Goal: Information Seeking & Learning: Learn about a topic

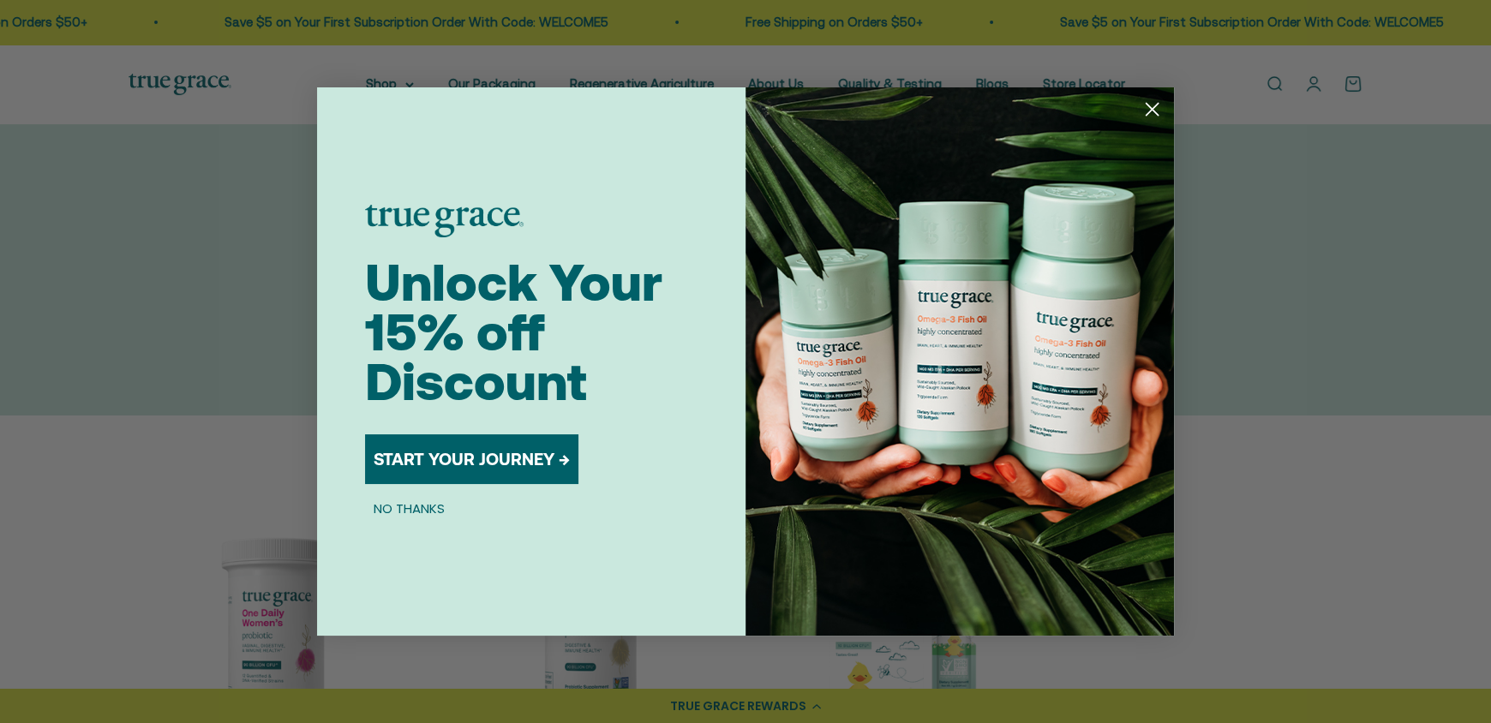
click at [1156, 95] on circle "Close dialog" at bounding box center [1152, 109] width 28 height 28
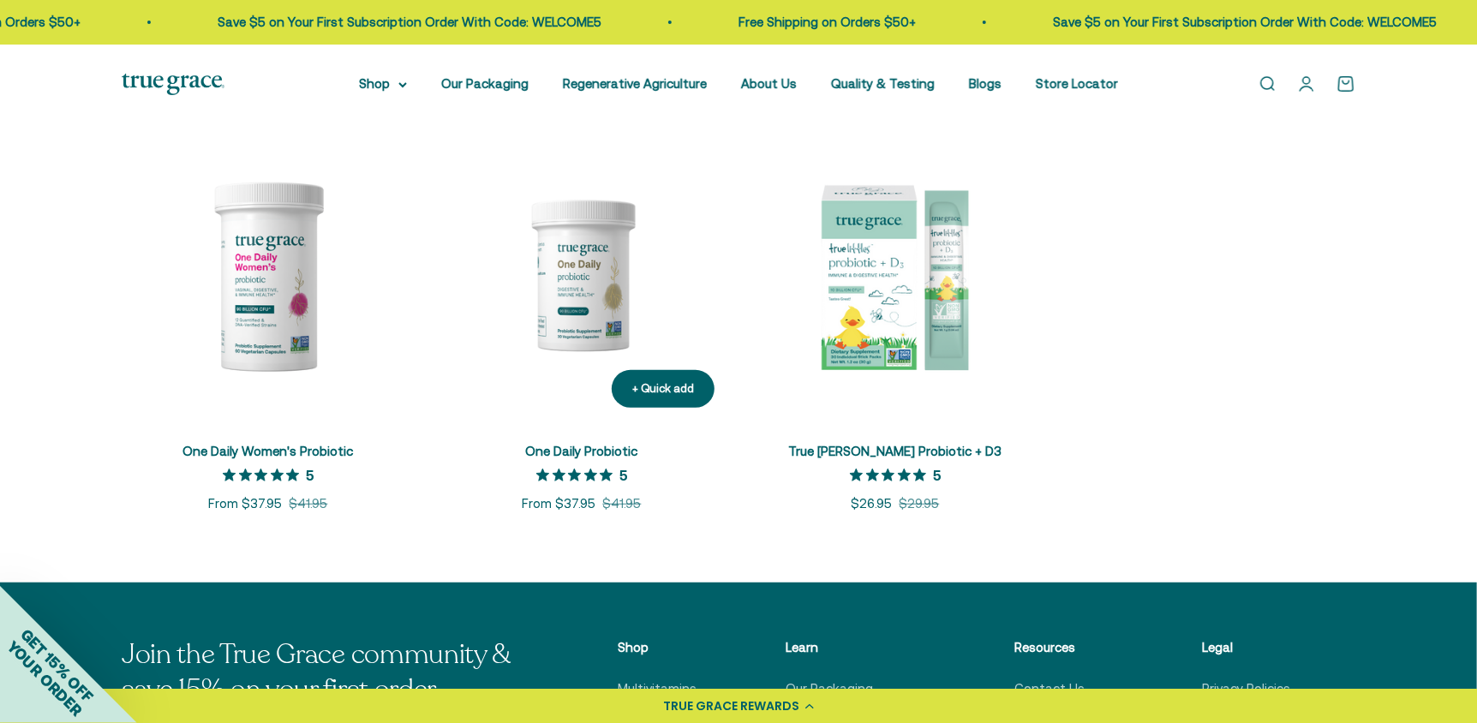
scroll to position [343, 0]
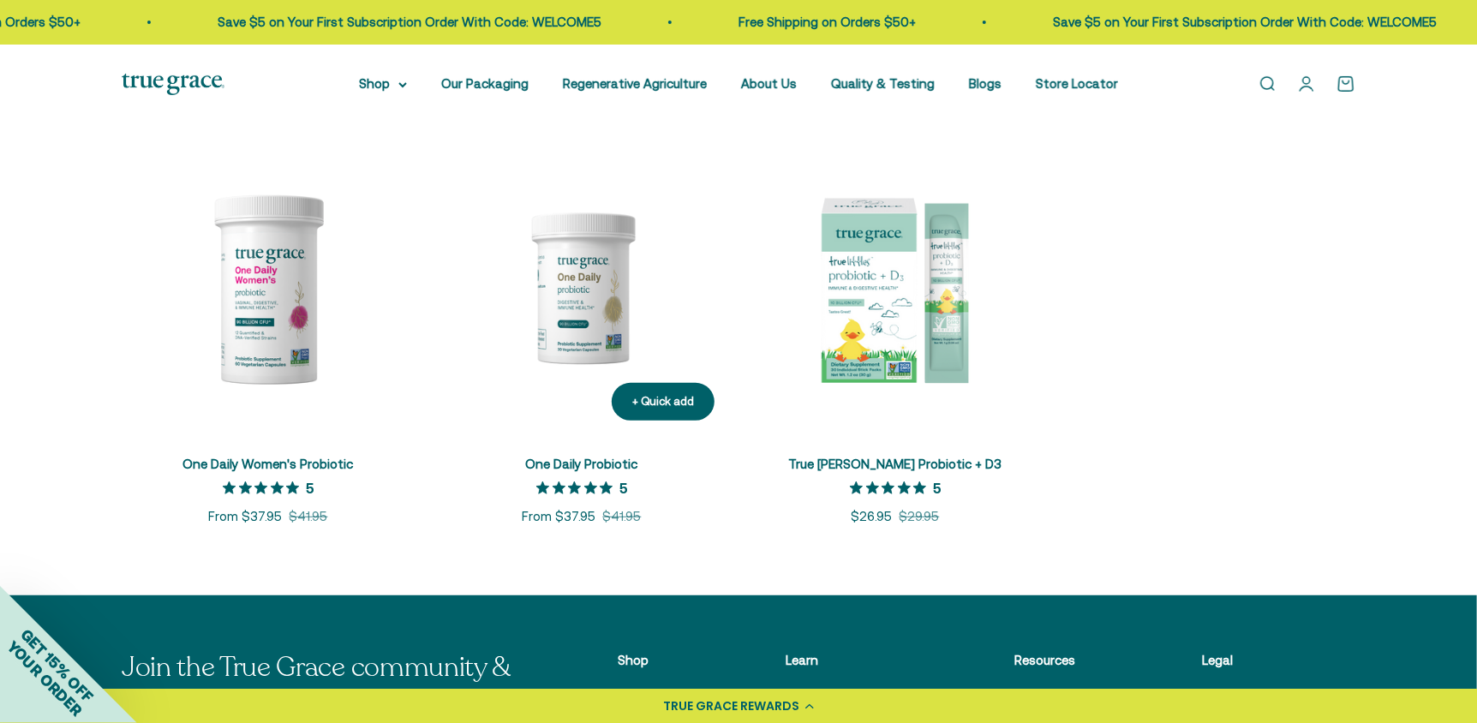
click at [598, 312] on img at bounding box center [581, 287] width 293 height 293
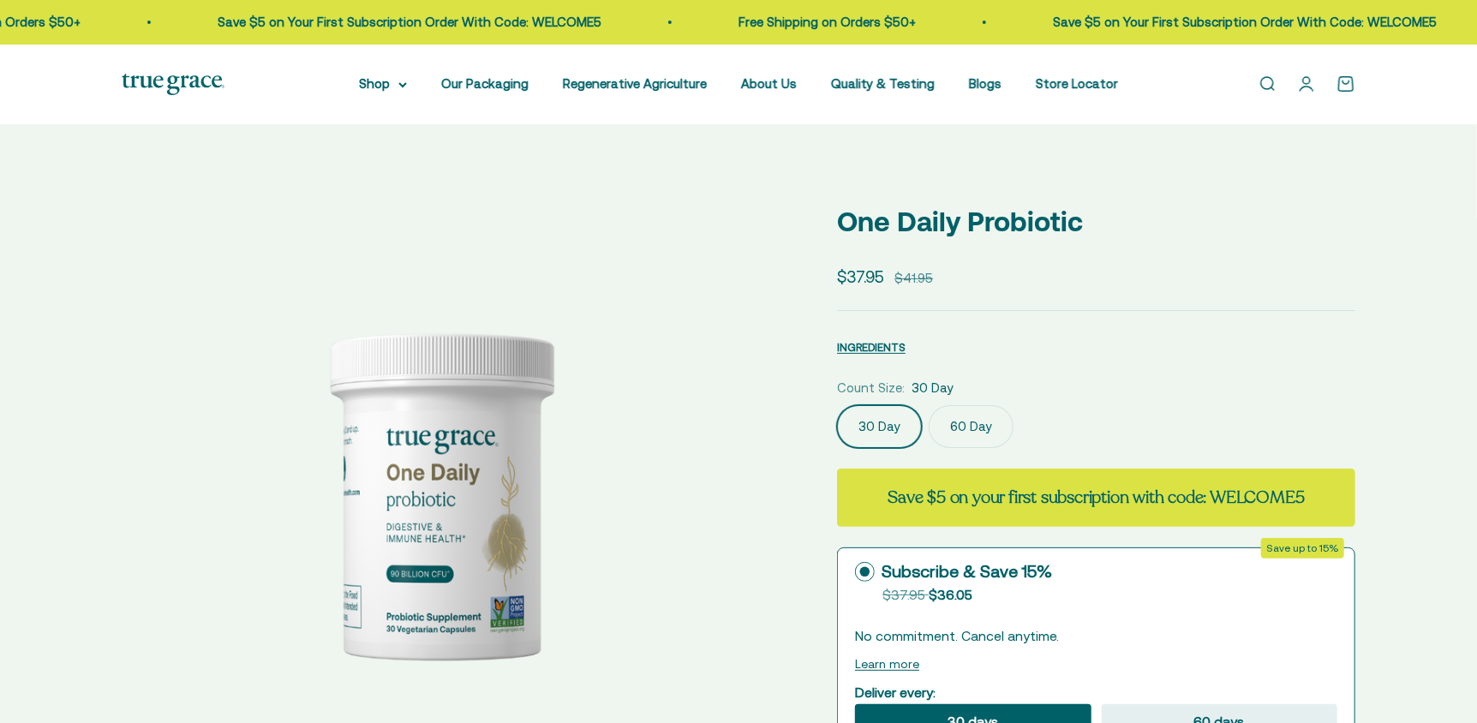
click at [475, 63] on div "Open navigation menu Open search Shop Multivitamins Women's Multivitamin Women'…" at bounding box center [738, 85] width 1477 height 80
click at [473, 77] on link "Our Packaging" at bounding box center [484, 83] width 87 height 15
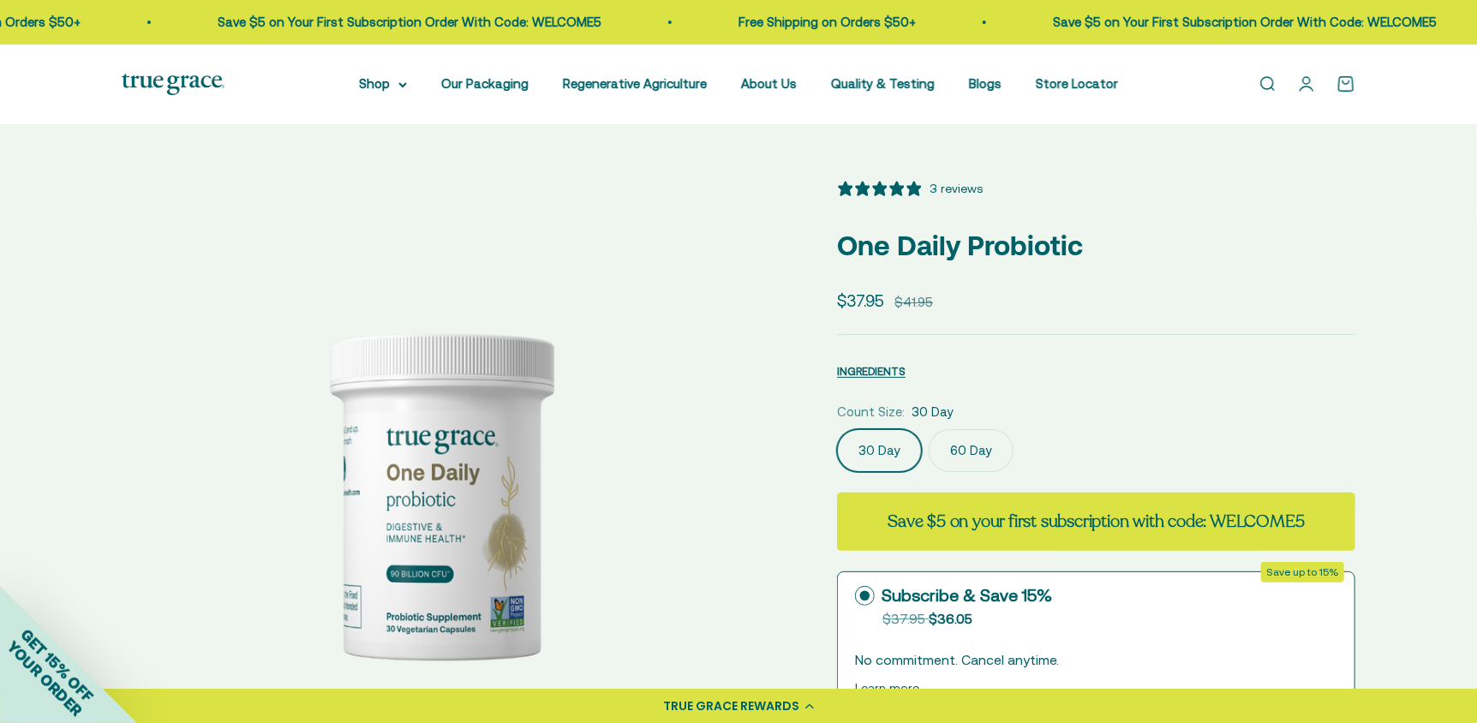
select select "3"
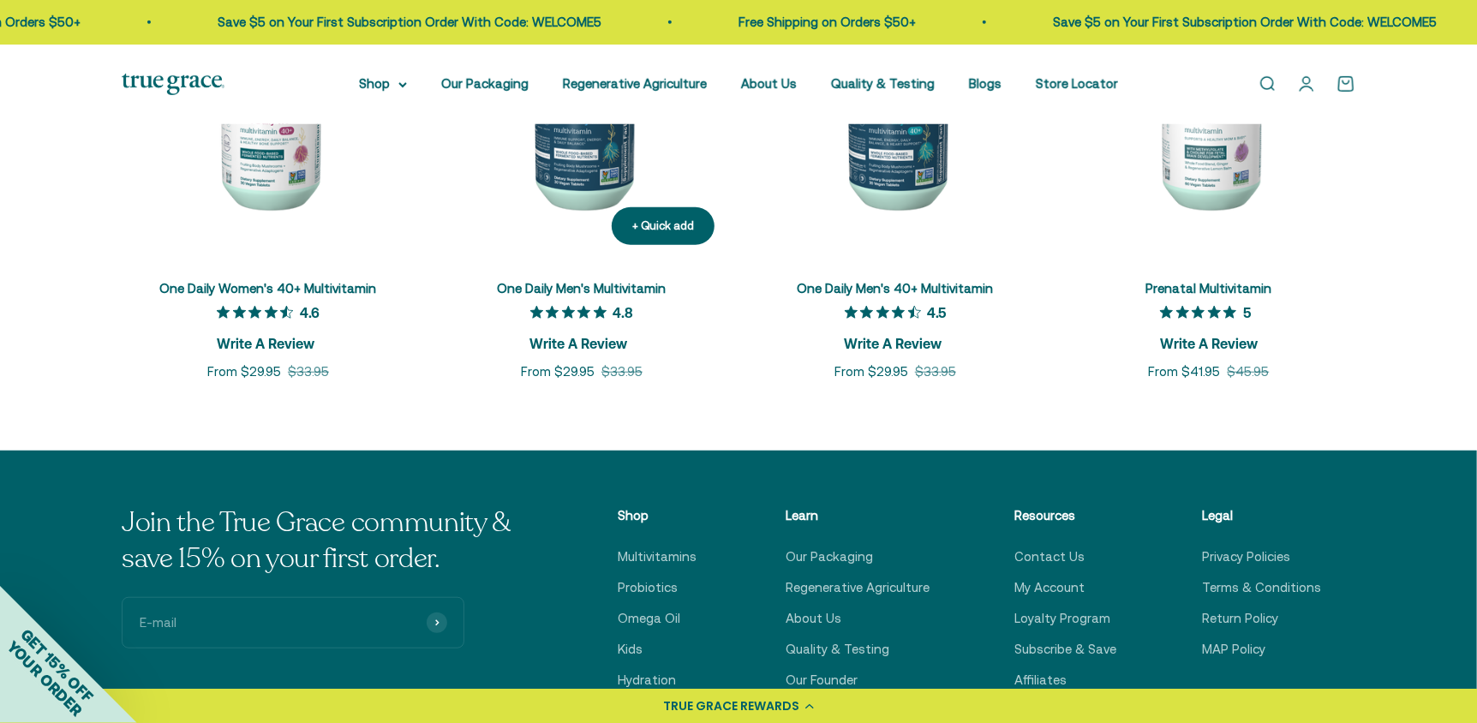
scroll to position [4197, 0]
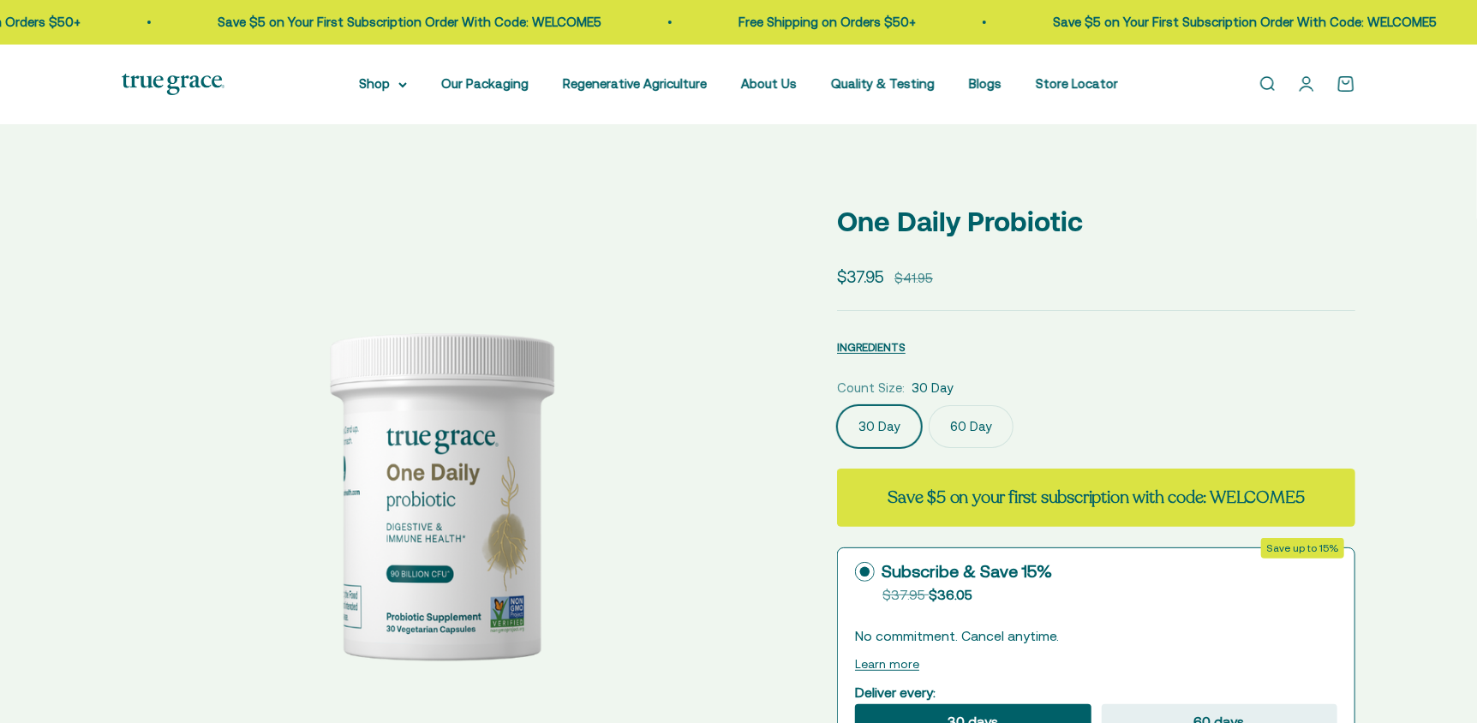
select select "3"
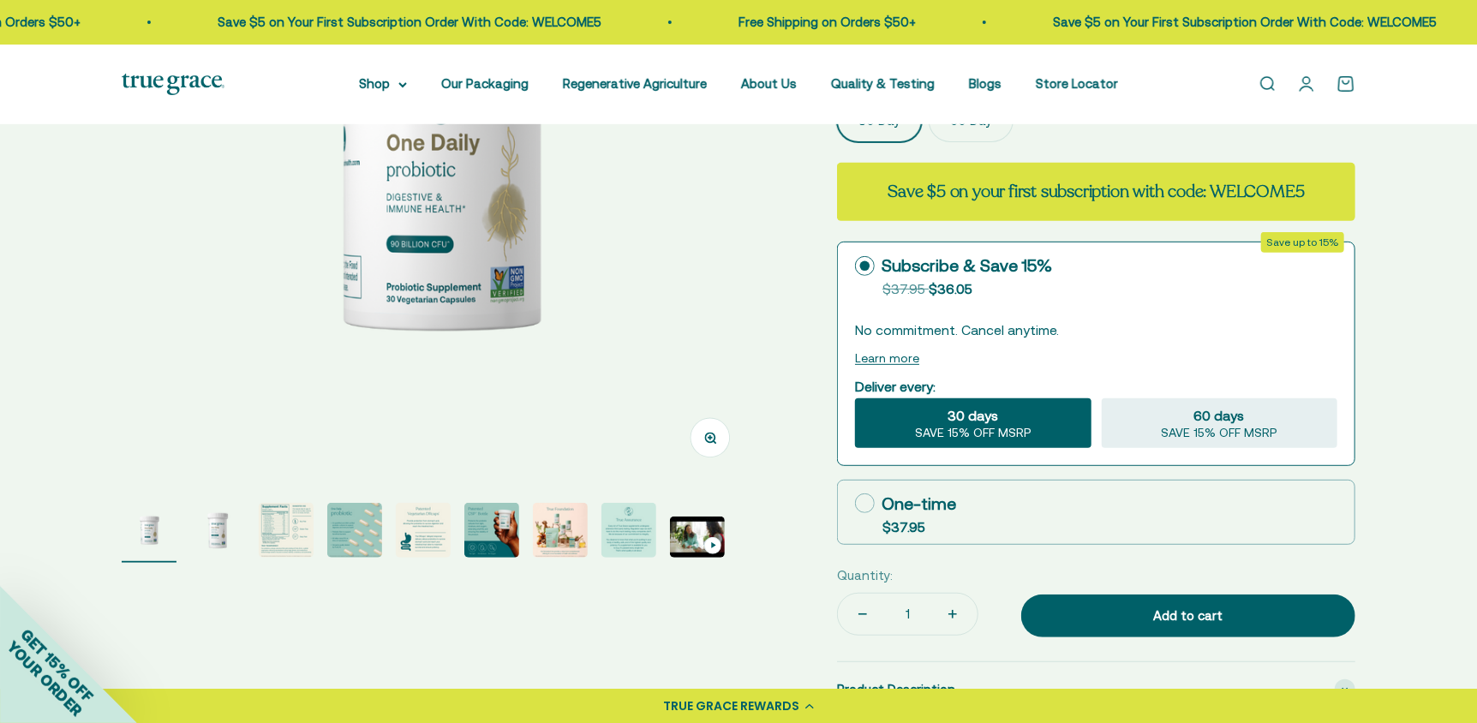
scroll to position [343, 0]
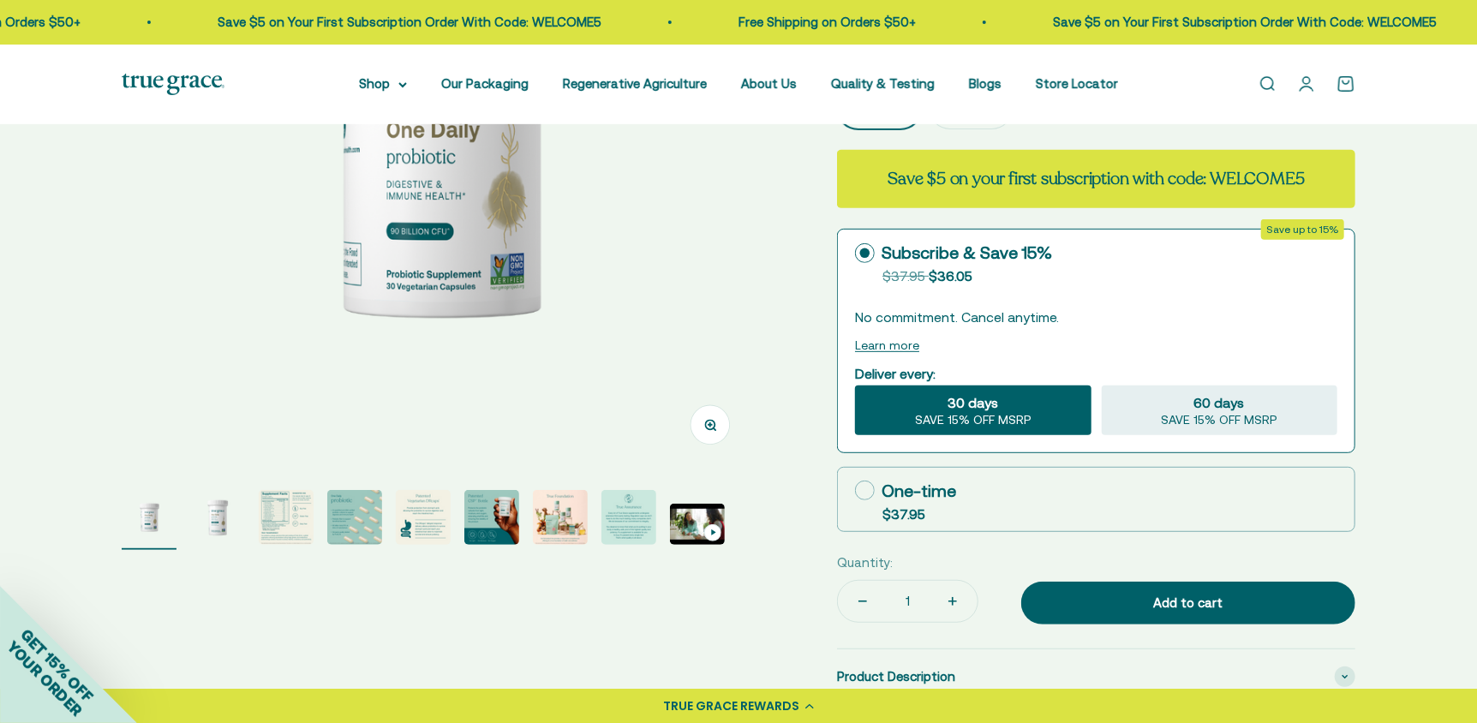
click at [432, 512] on img "Go to item 5" at bounding box center [423, 517] width 55 height 55
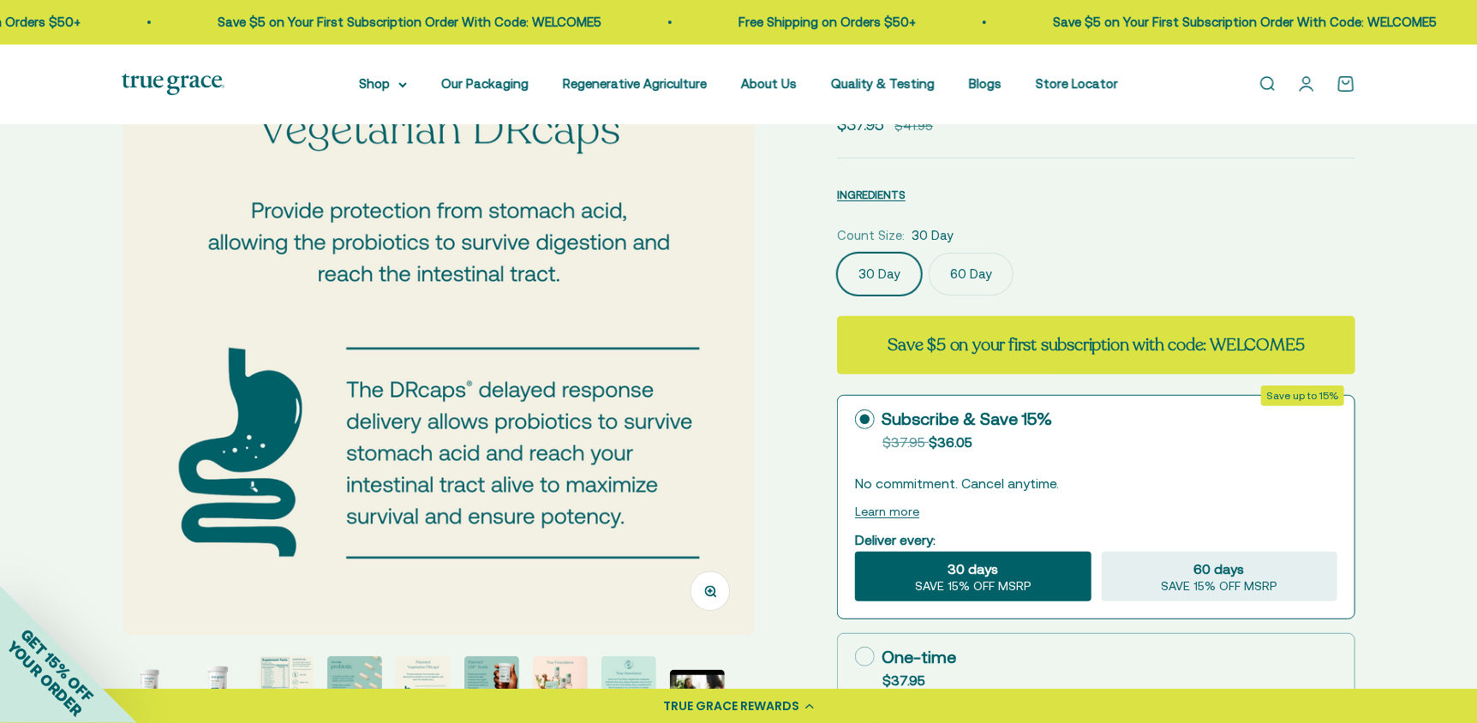
scroll to position [171, 0]
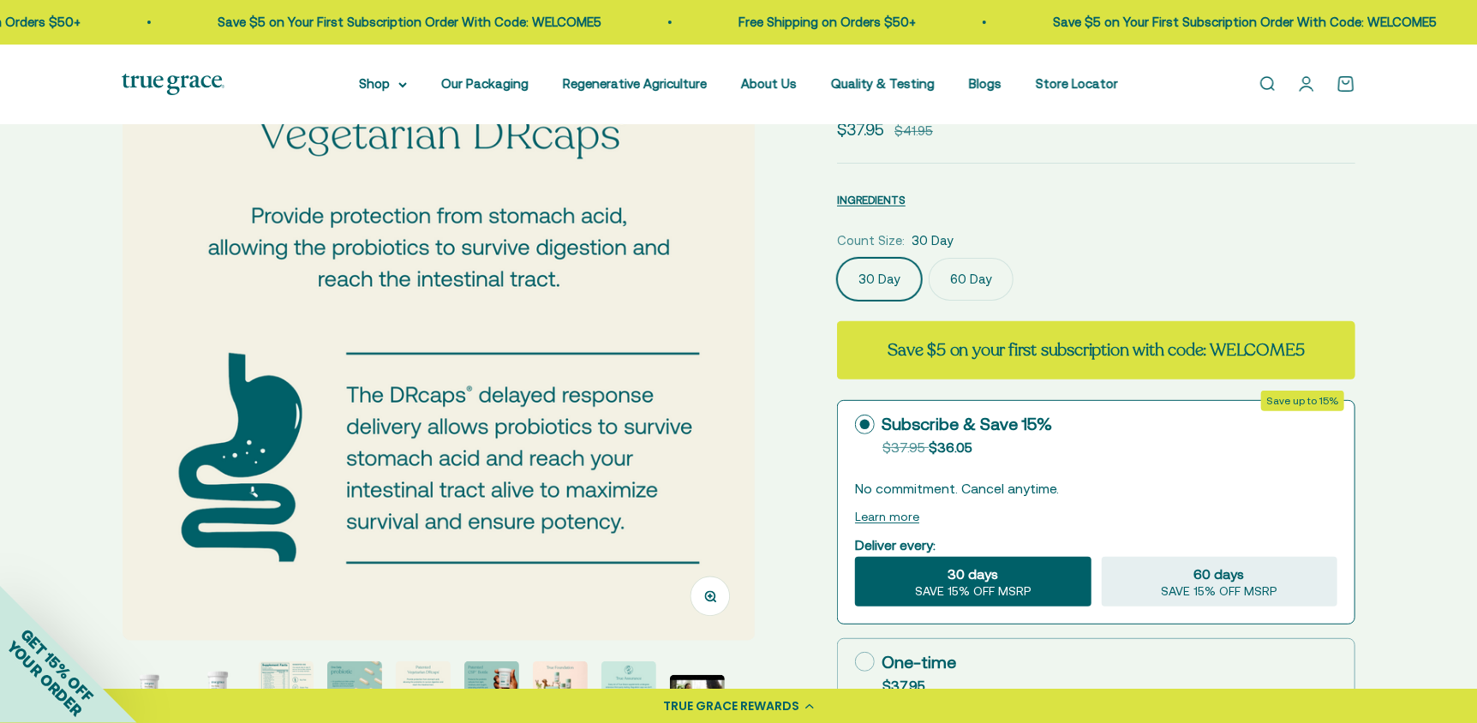
click at [720, 364] on img at bounding box center [439, 324] width 633 height 633
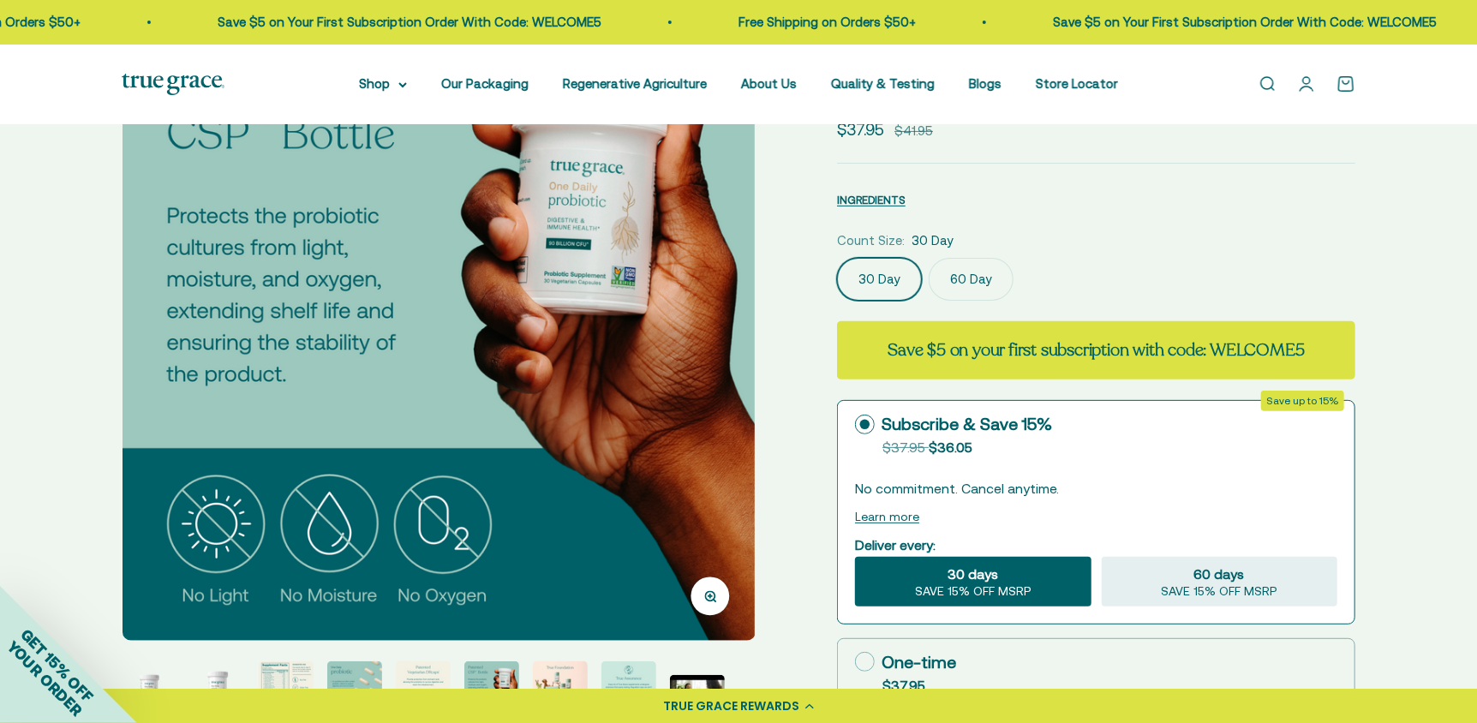
click at [720, 599] on button "Zoom" at bounding box center [710, 596] width 39 height 39
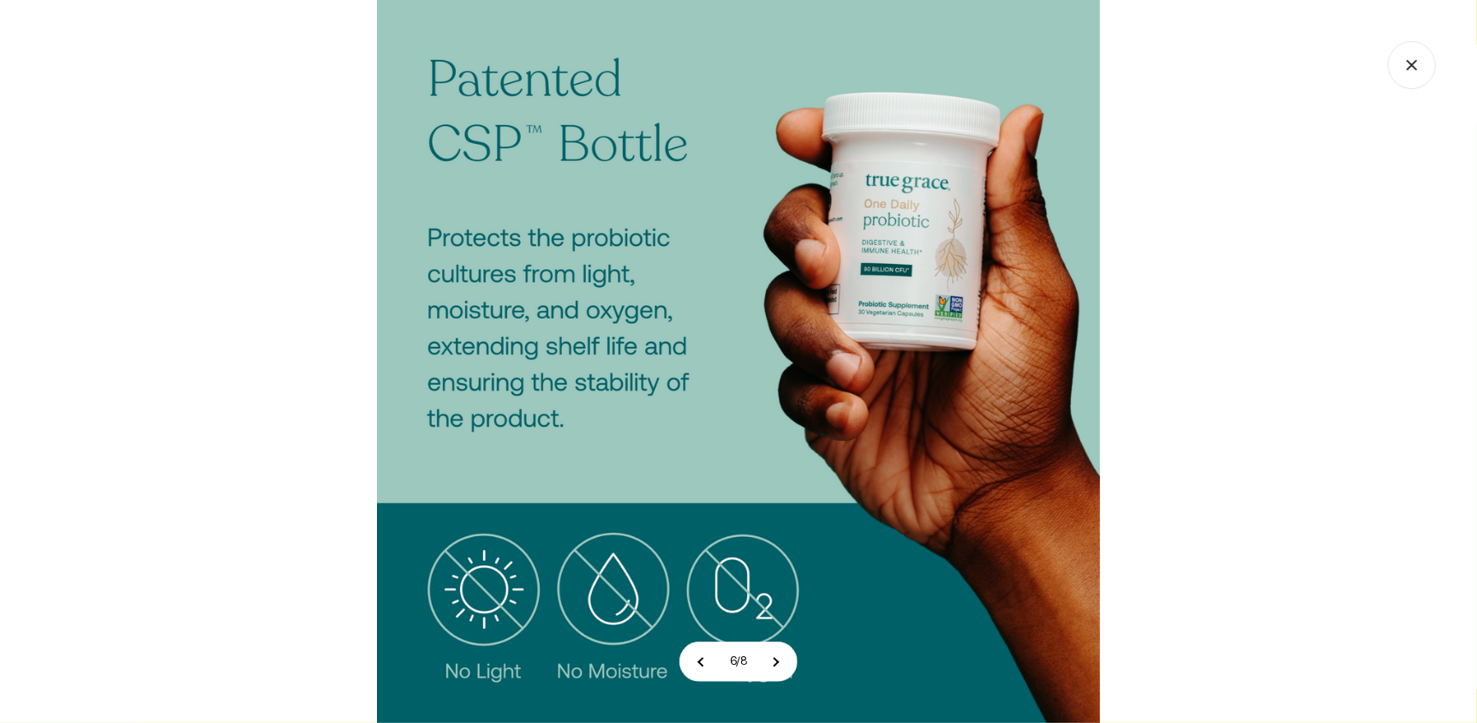
click at [53, 528] on div at bounding box center [738, 361] width 1477 height 723
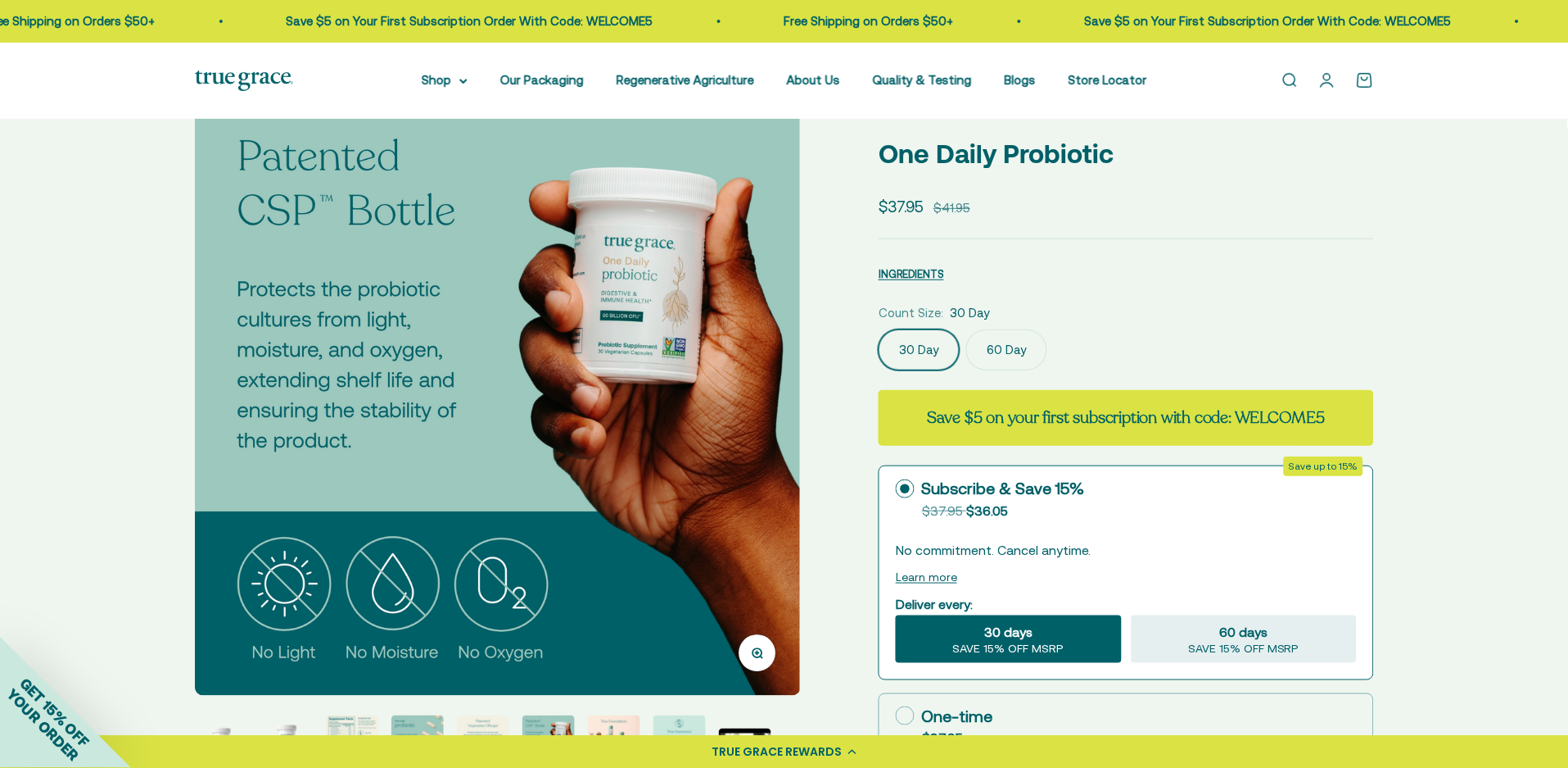
scroll to position [0, 3125]
drag, startPoint x: 1423, startPoint y: 2, endPoint x: 79, endPoint y: 462, distance: 1420.5
click at [79, 462] on div "Zoom Go to item 1 Go to item 2 Go to item 3 Go to item 4 Go to item 5 Go to ite…" at bounding box center [784, 661] width 1568 height 1248
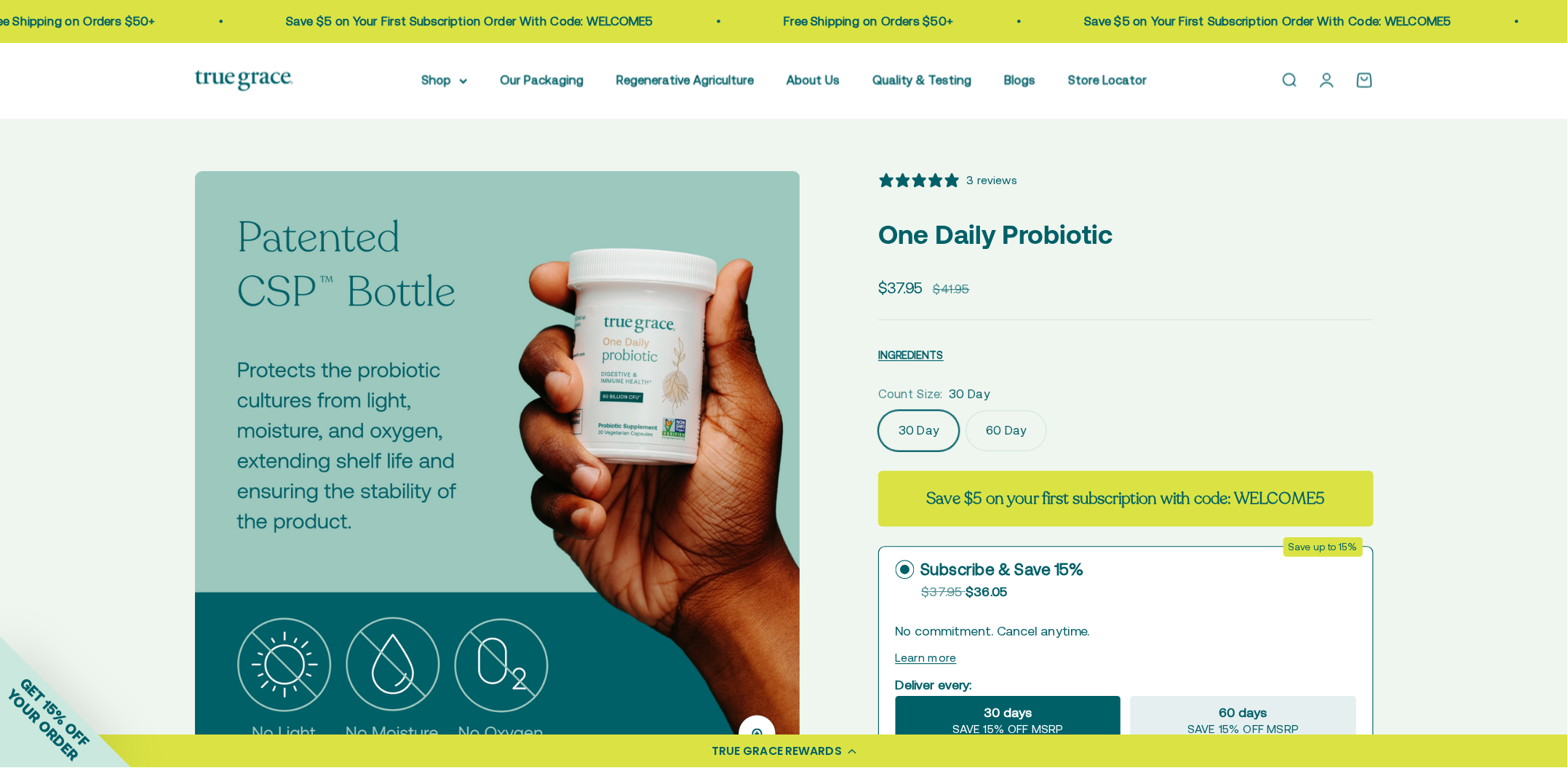
scroll to position [0, 2777]
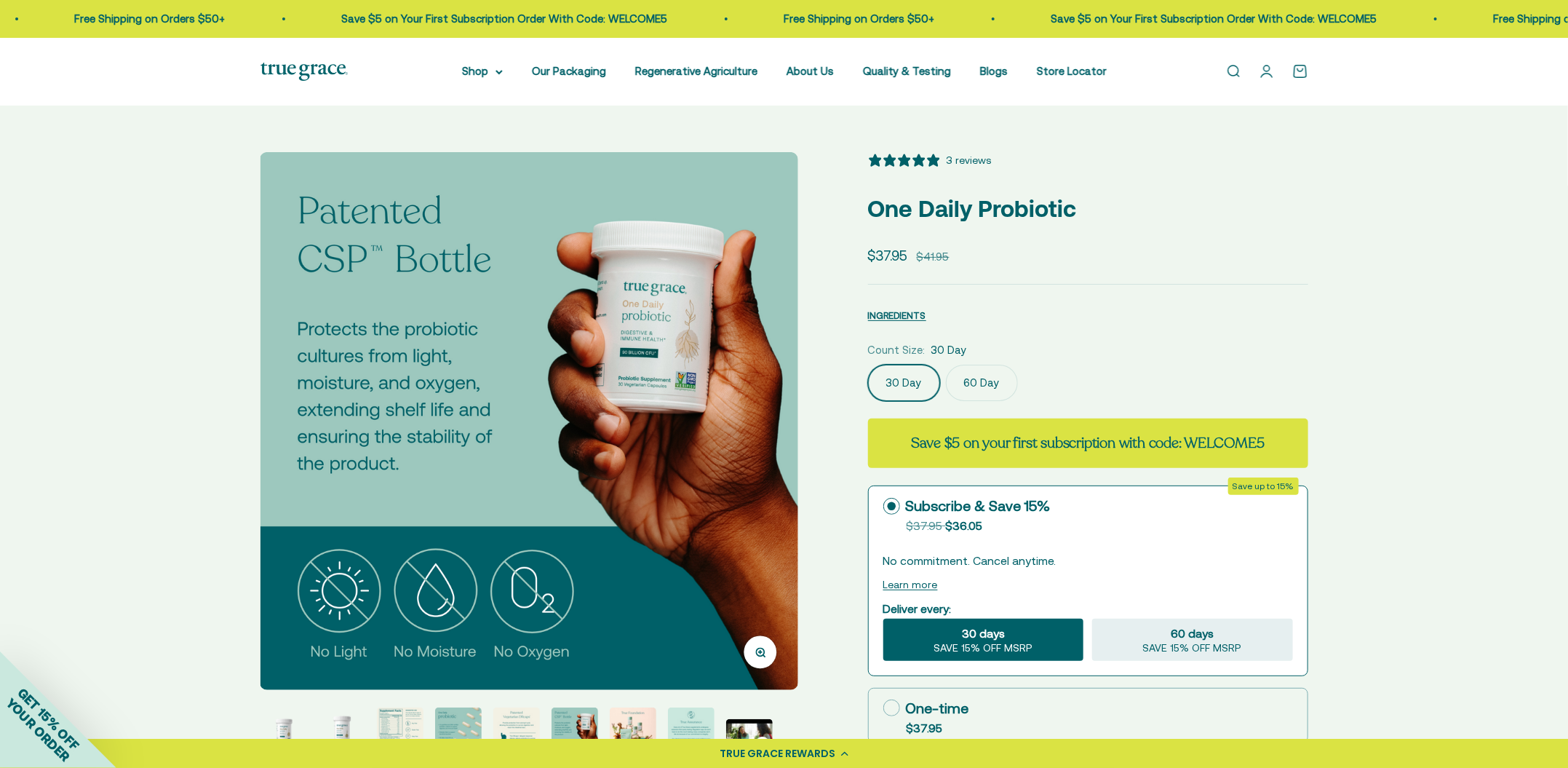
drag, startPoint x: 1400, startPoint y: 1, endPoint x: 161, endPoint y: 472, distance: 1325.5
click at [161, 472] on div "Zoom Go to item 1 Go to item 2 Go to item 3 Go to item 4 Go to item 5 Go to ite…" at bounding box center [784, 659] width 1568 height 1109
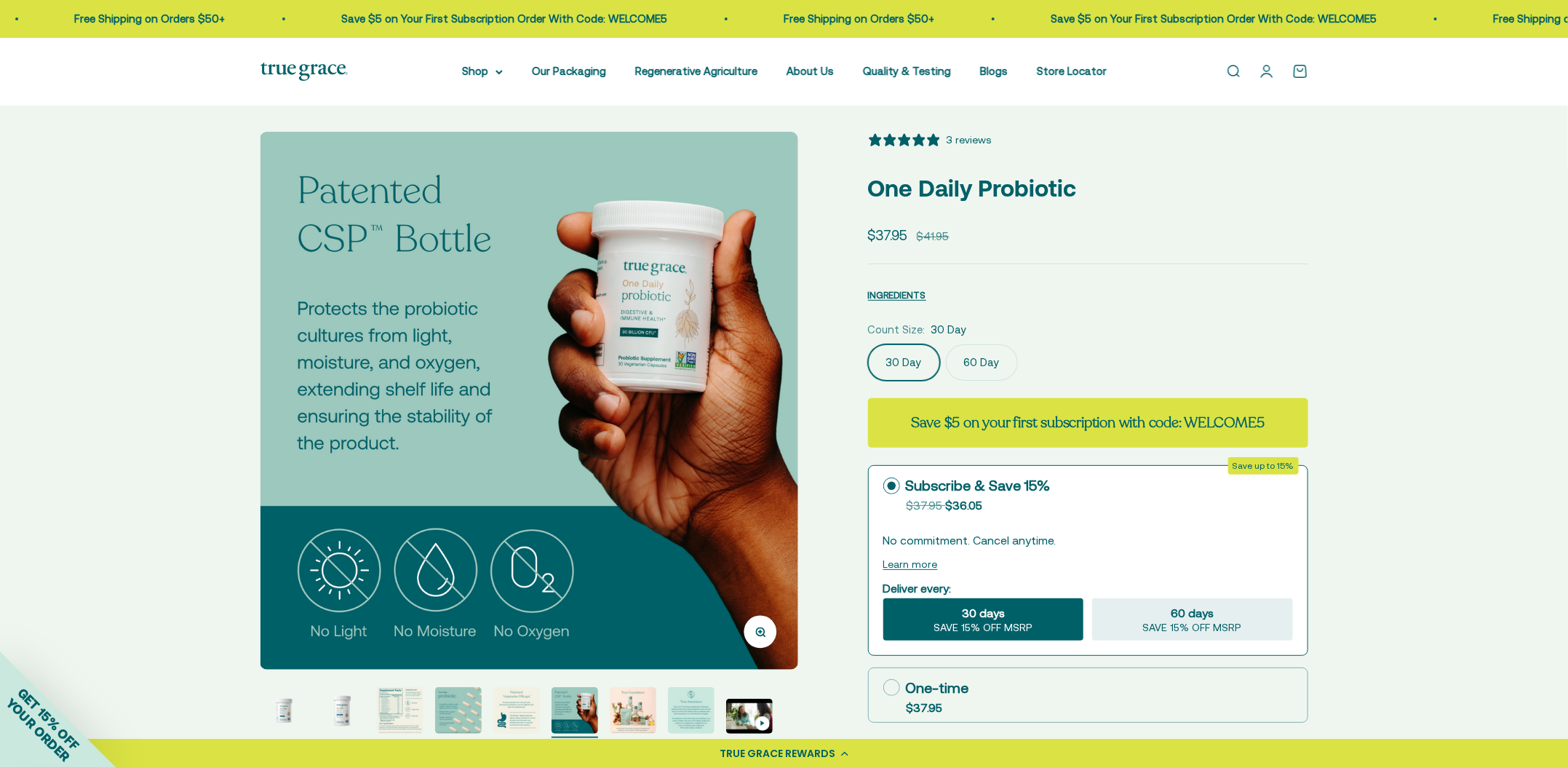
scroll to position [0, 0]
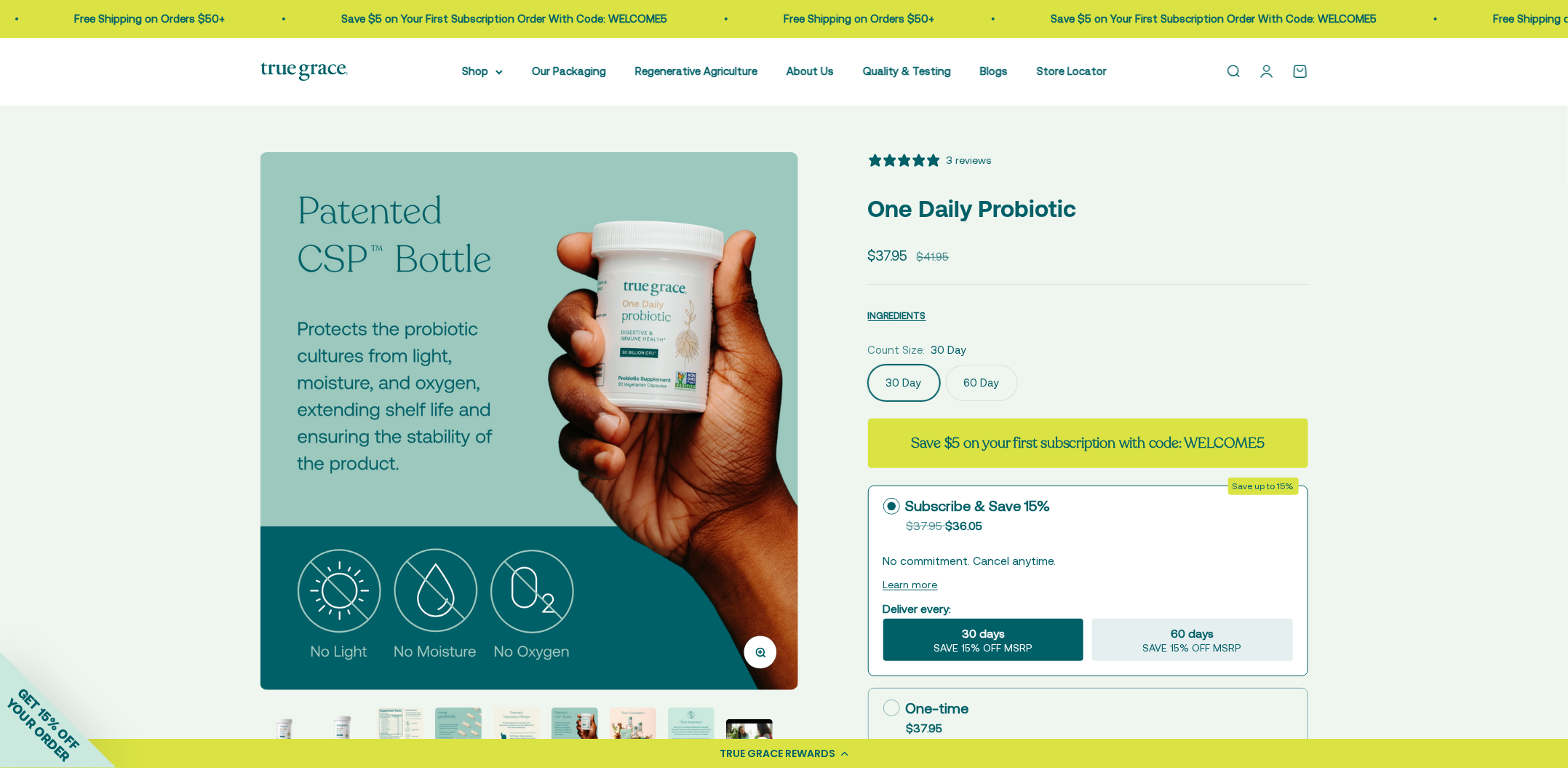
click at [764, 411] on img at bounding box center [528, 421] width 538 height 538
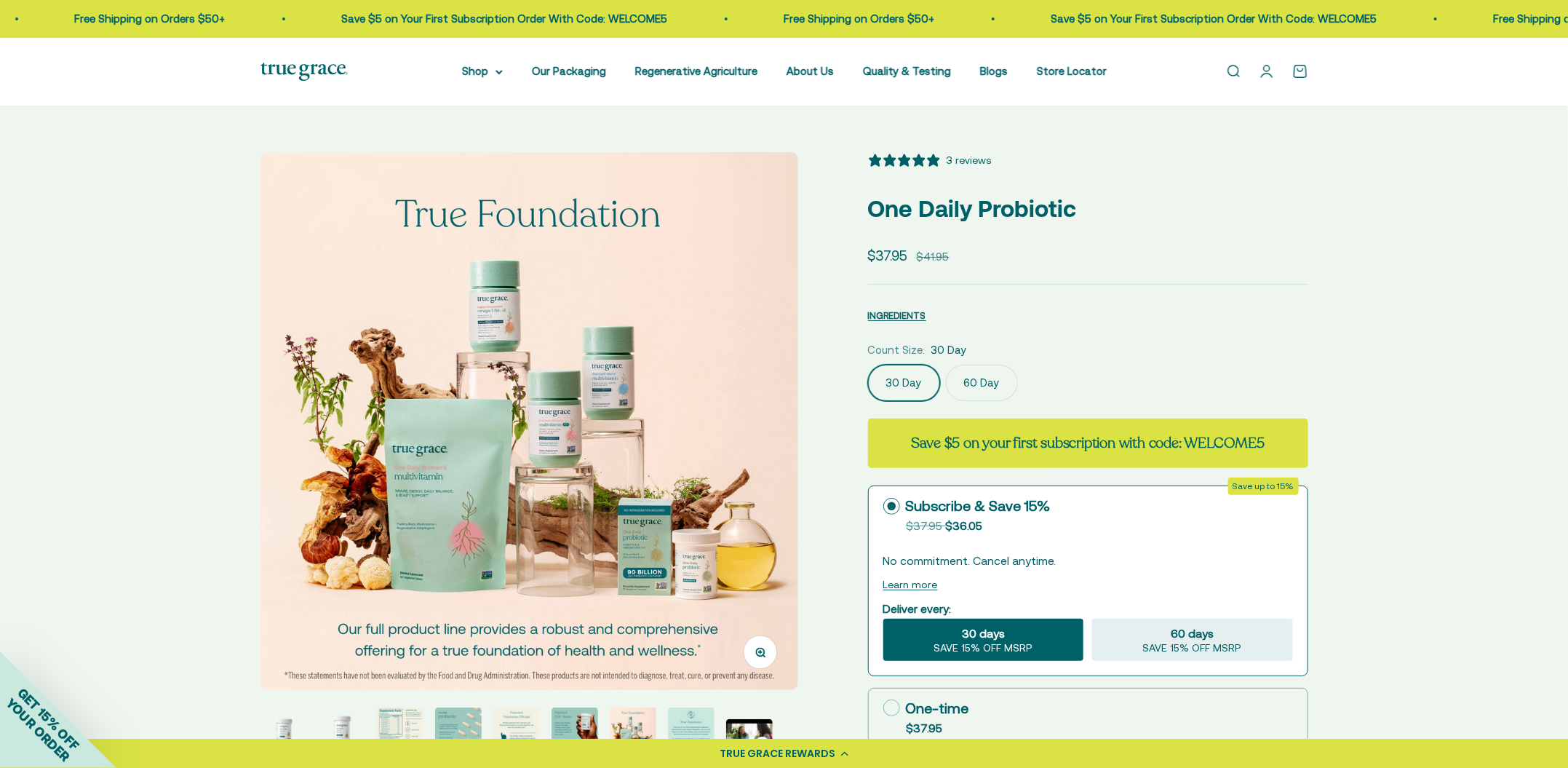
click at [764, 411] on img at bounding box center [529, 421] width 538 height 538
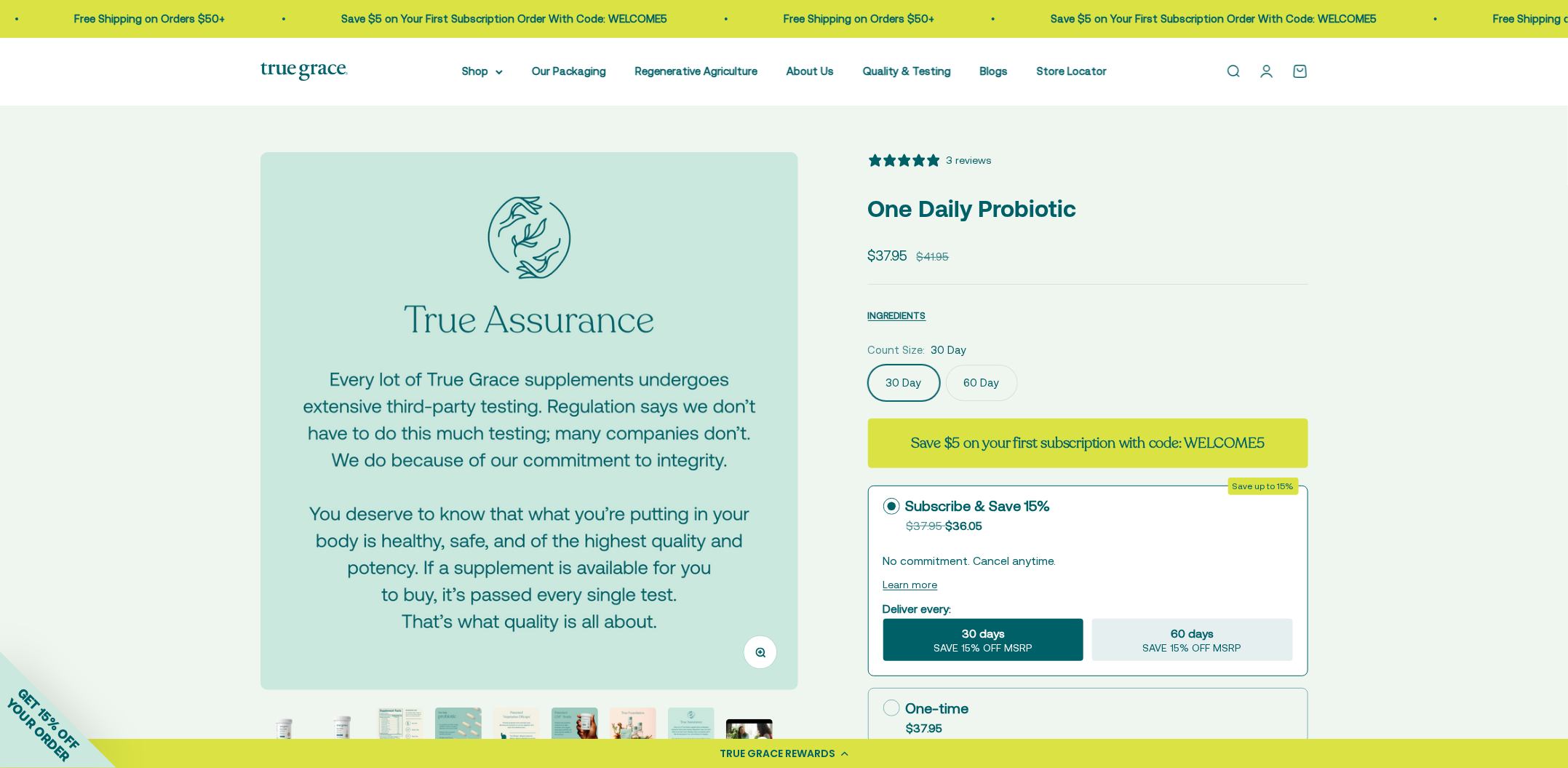
click at [764, 411] on img at bounding box center [529, 421] width 538 height 538
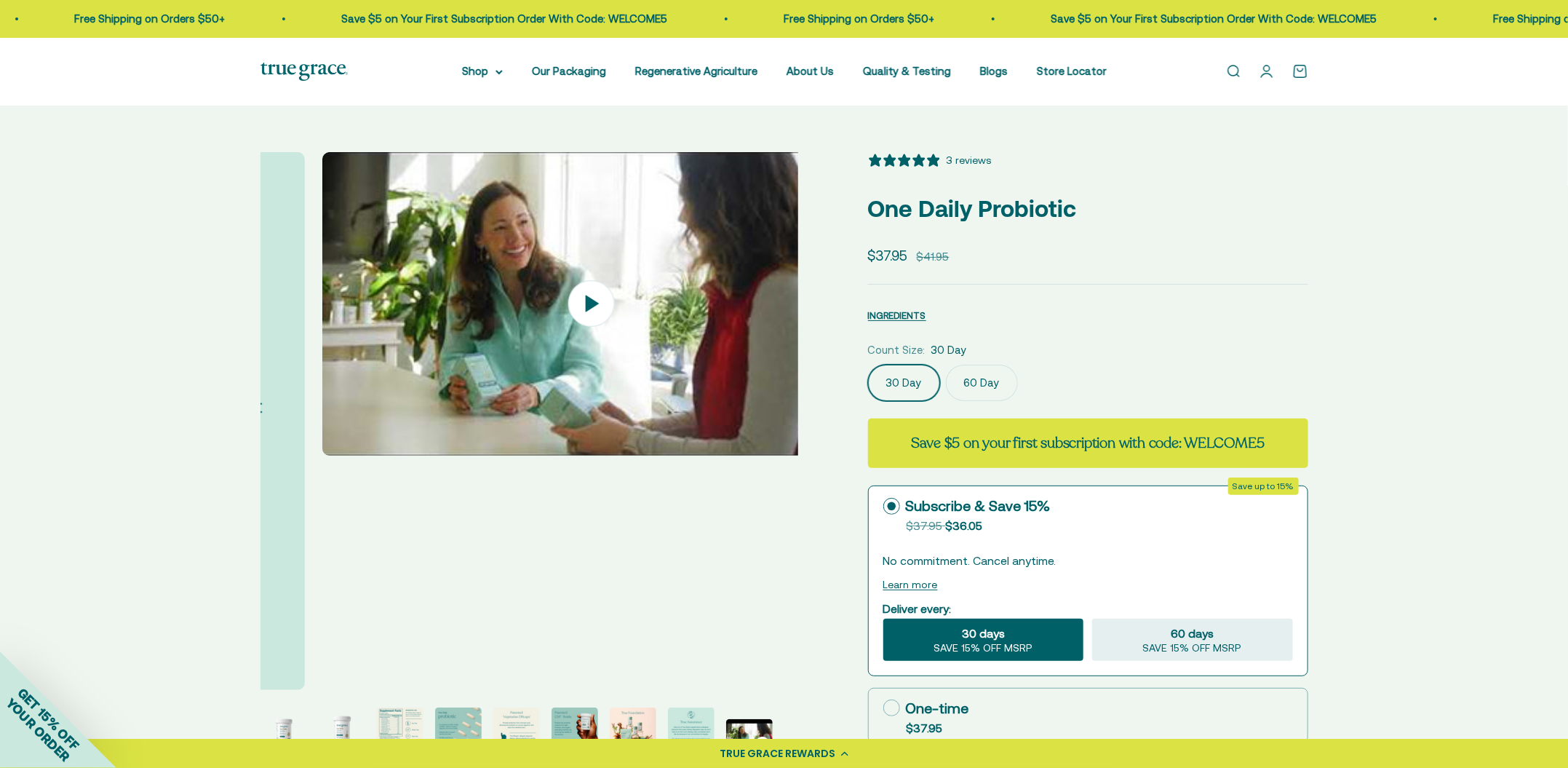
scroll to position [0, 4442]
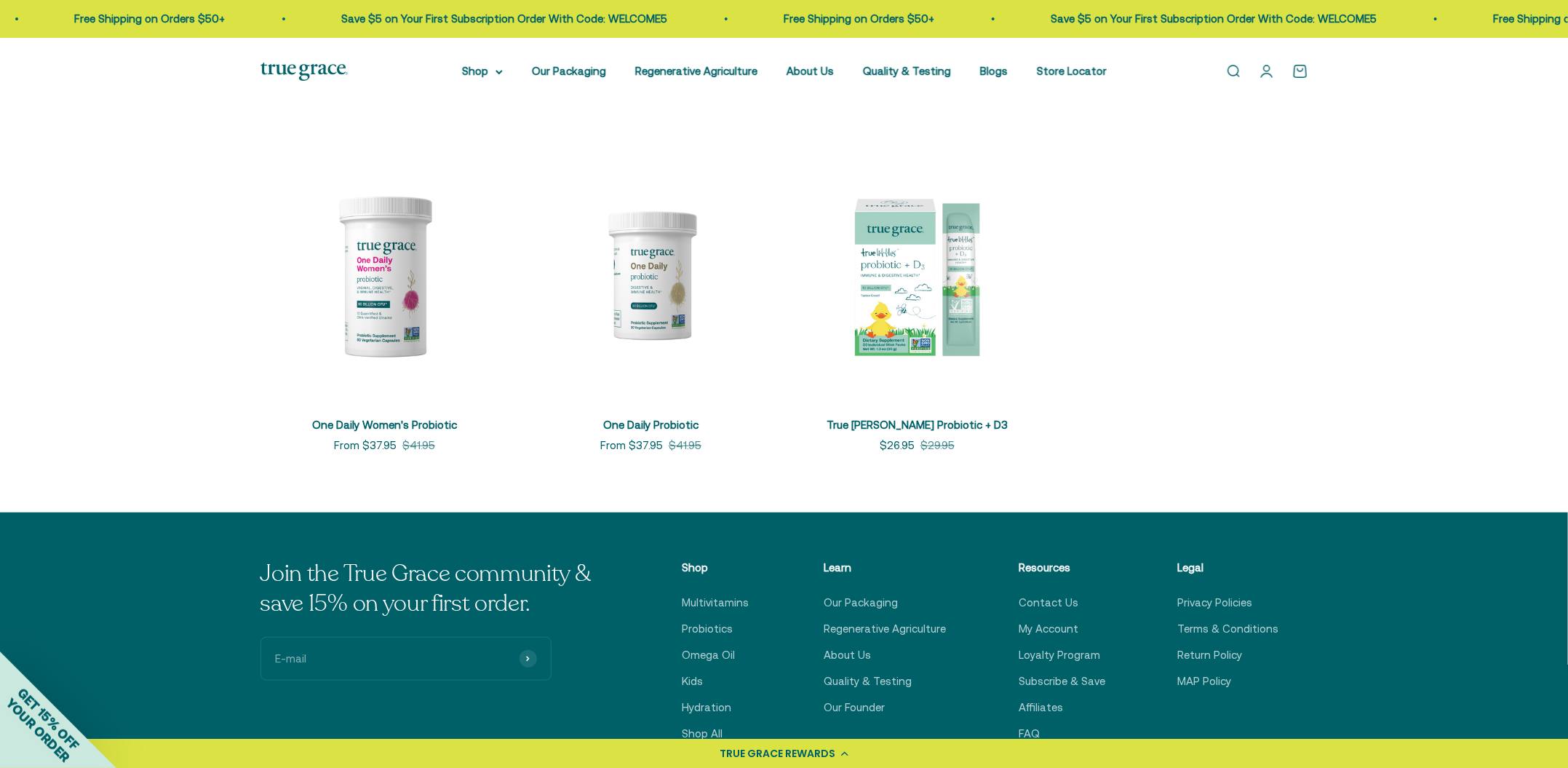
scroll to position [364, 0]
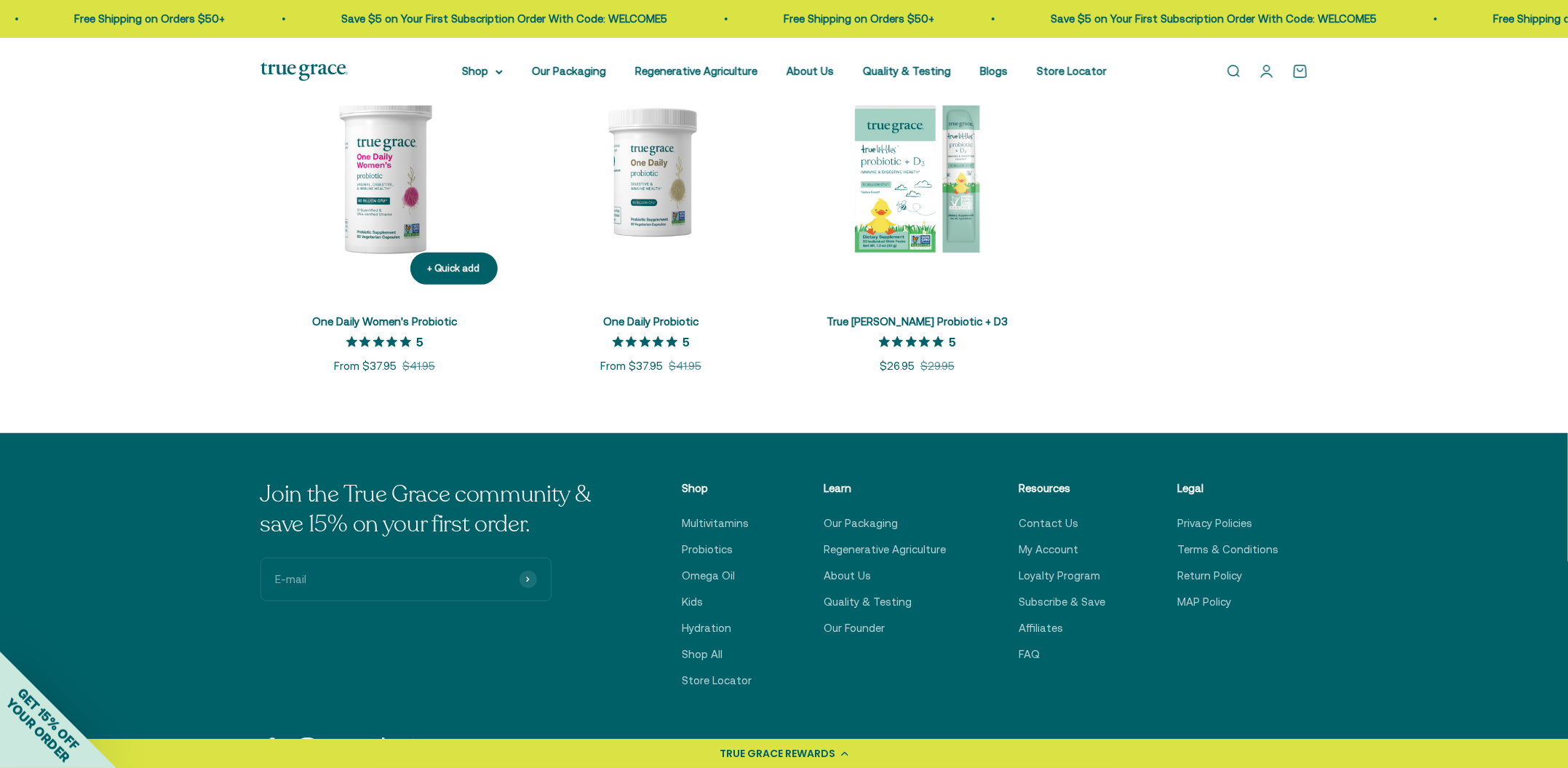
click at [385, 200] on img at bounding box center [385, 172] width 249 height 249
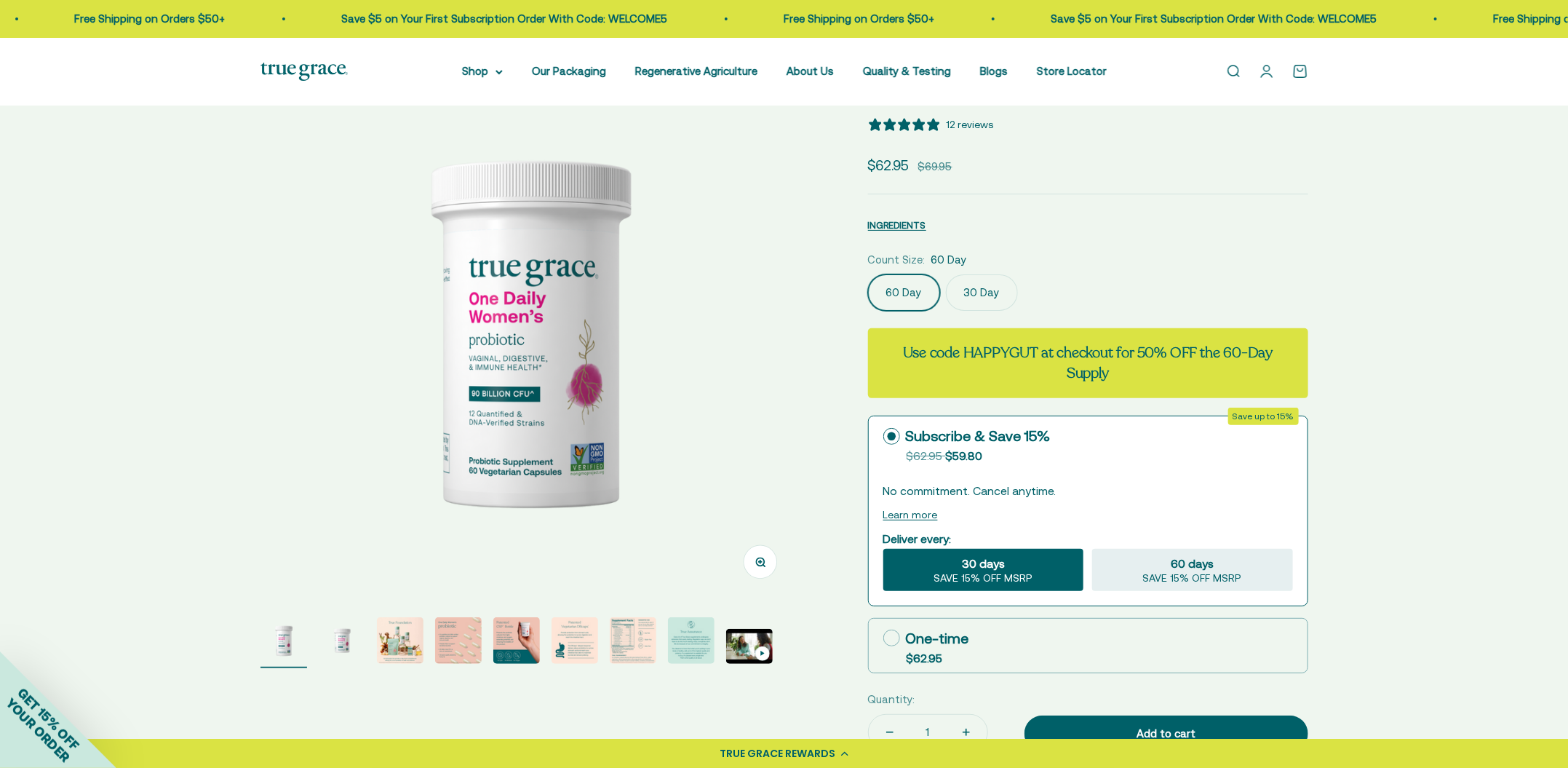
select select "3"
click at [399, 632] on img "Go to item 3" at bounding box center [400, 640] width 47 height 47
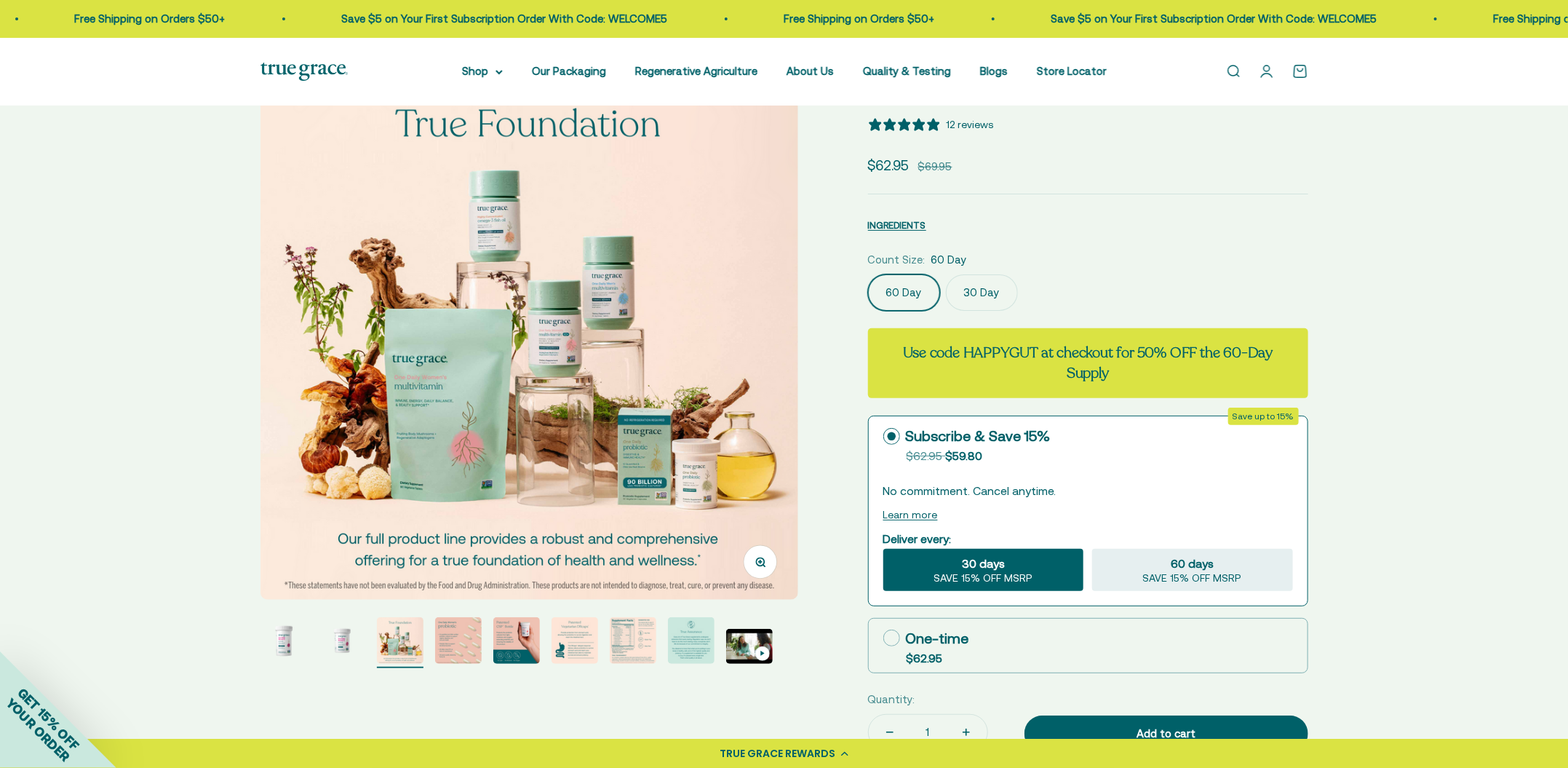
click at [446, 628] on img "Go to item 4" at bounding box center [458, 640] width 47 height 47
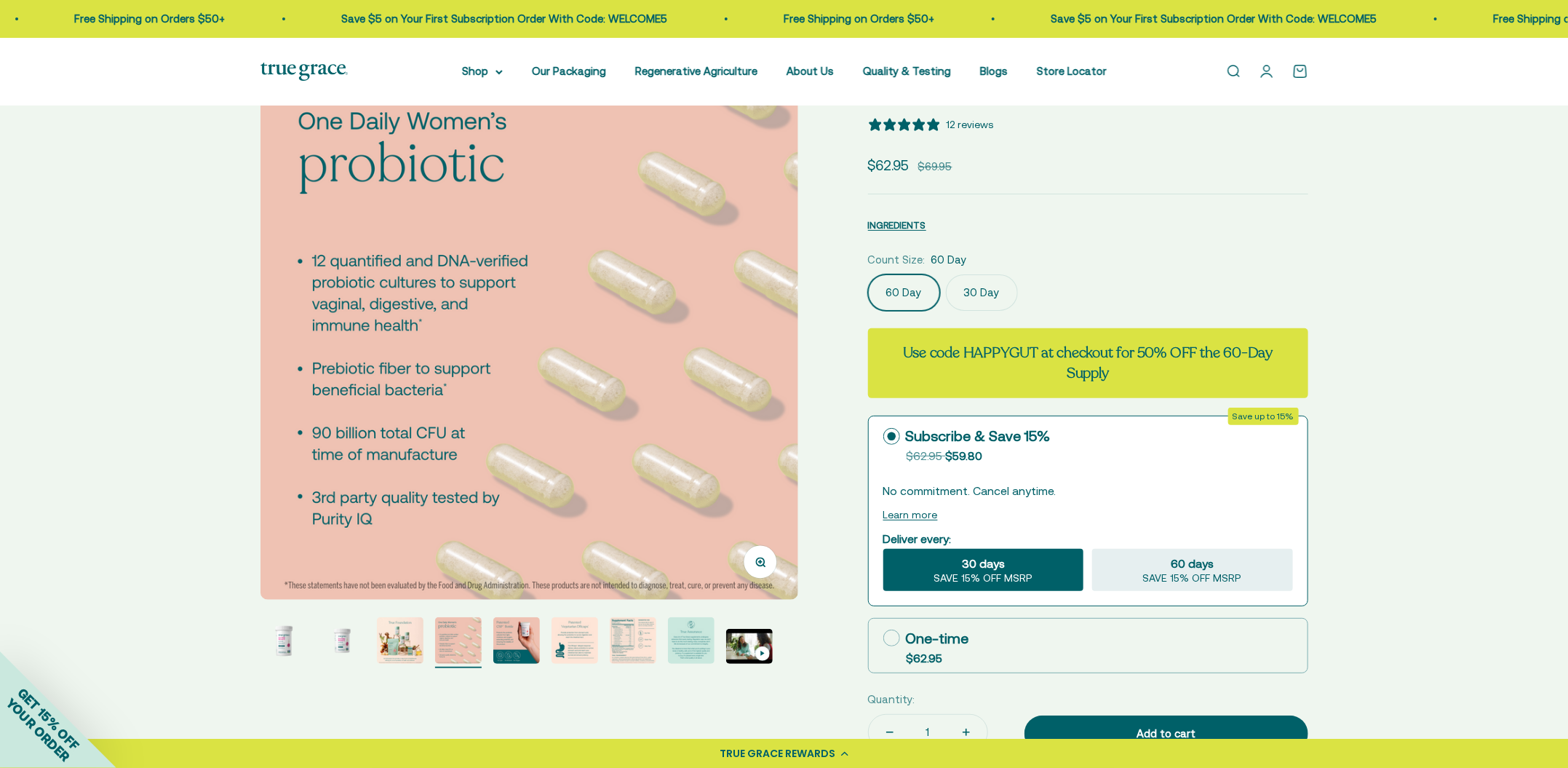
click at [519, 630] on img "Go to item 5" at bounding box center [516, 640] width 47 height 47
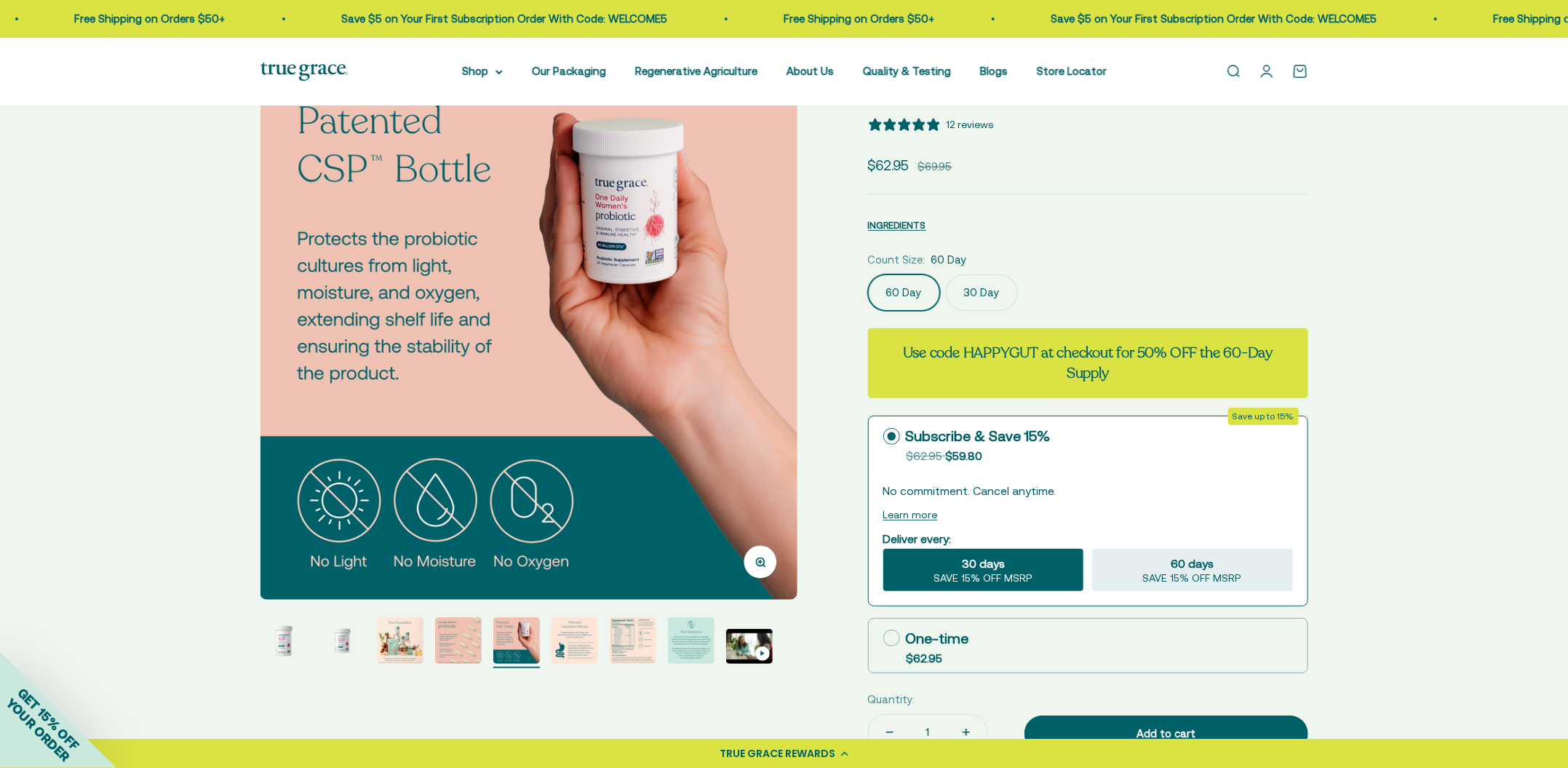
click at [572, 631] on img "Go to item 6" at bounding box center [574, 640] width 47 height 47
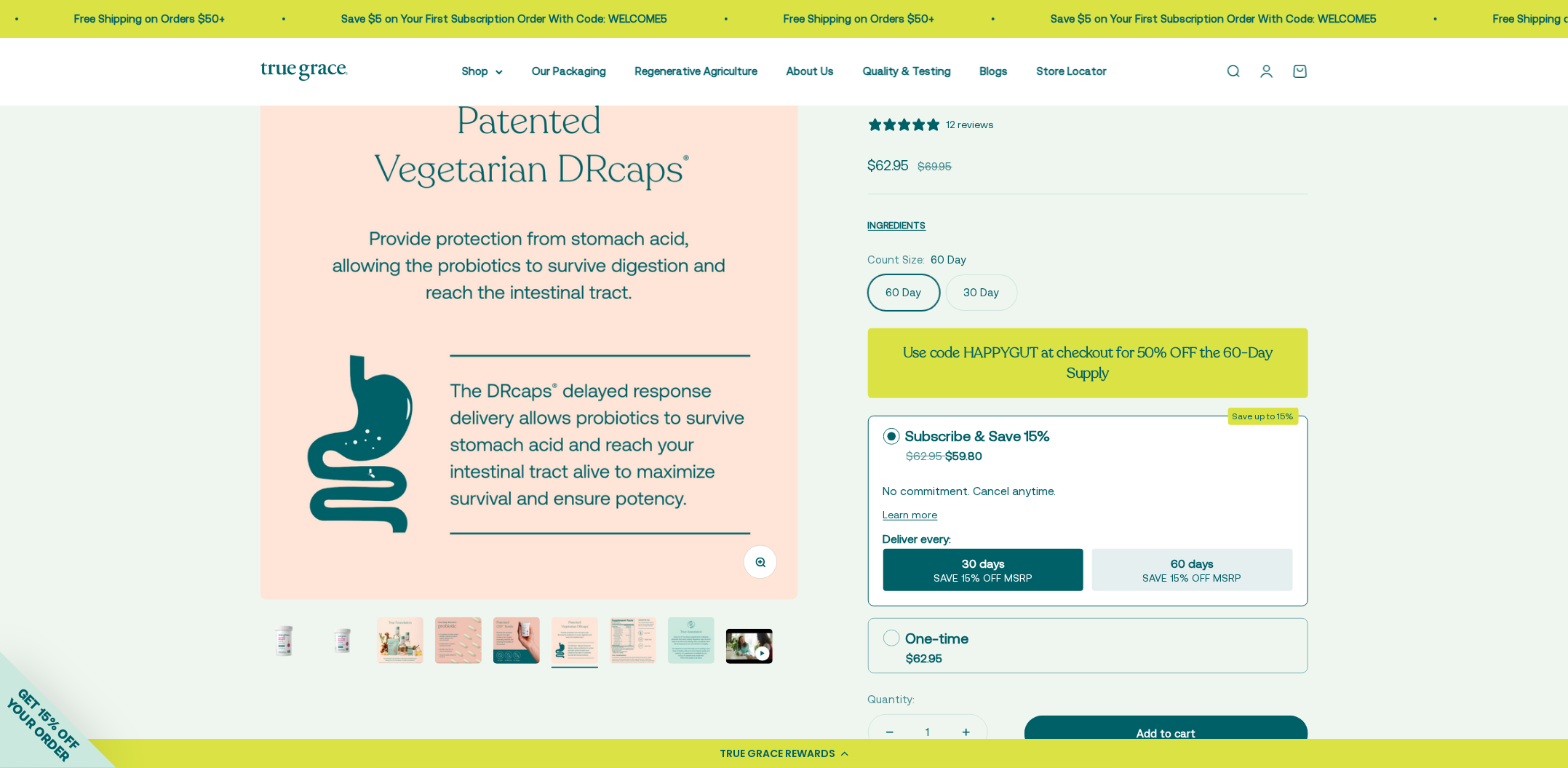
click at [516, 632] on img "Go to item 5" at bounding box center [516, 640] width 47 height 47
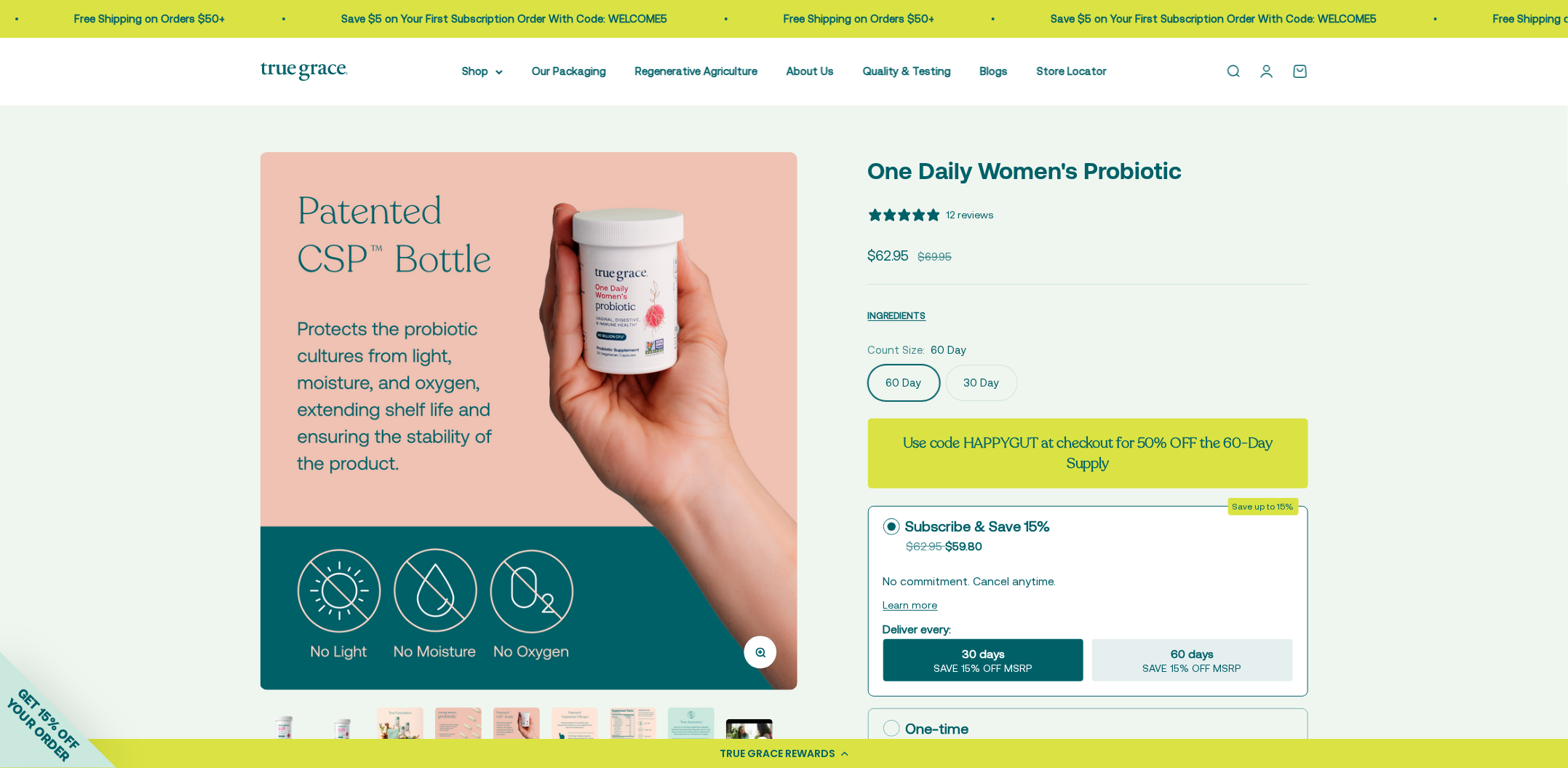
click at [702, 709] on img "Go to item 8" at bounding box center [691, 731] width 47 height 47
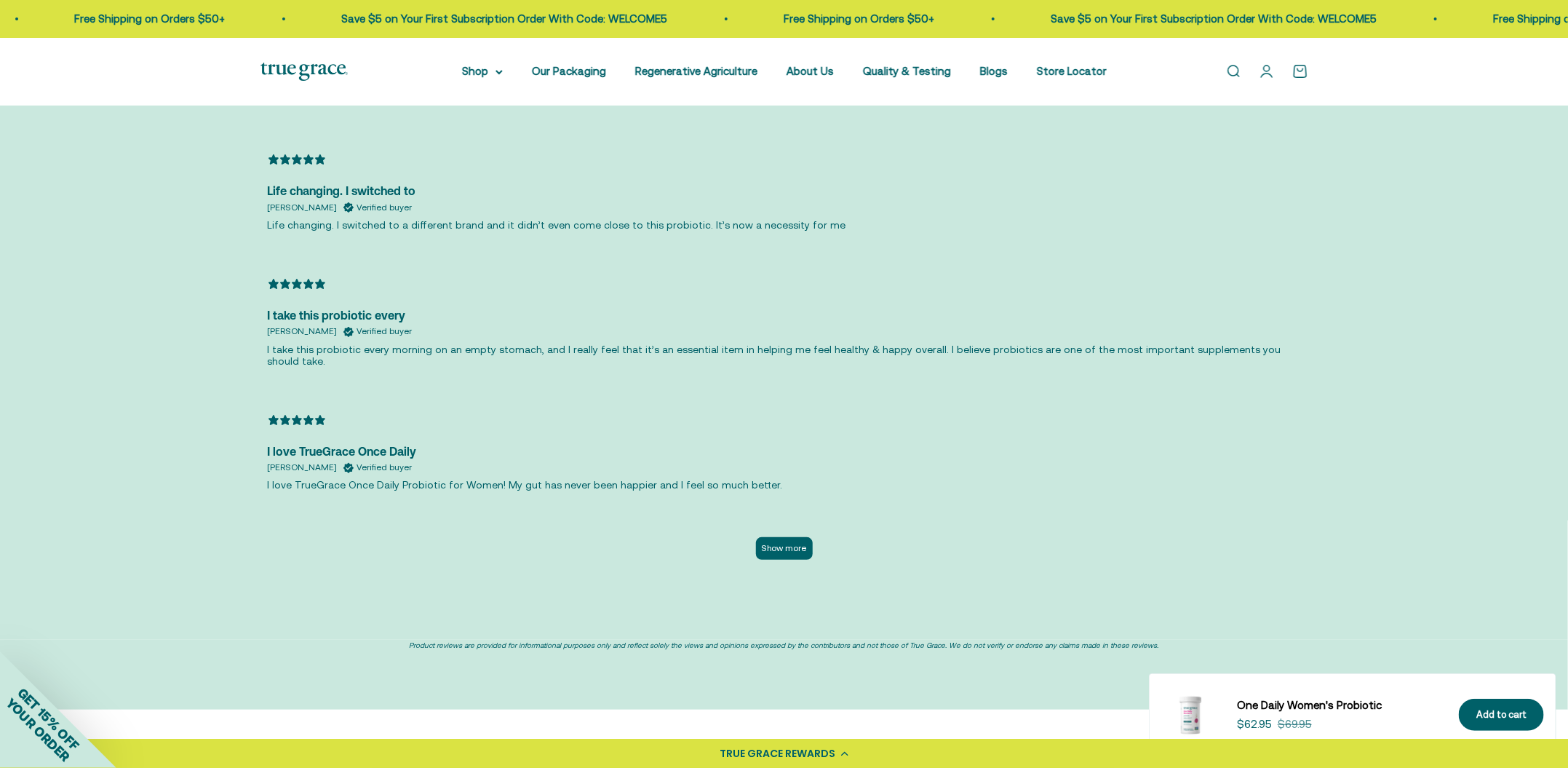
scroll to position [3457, 0]
